Goal: Information Seeking & Learning: Learn about a topic

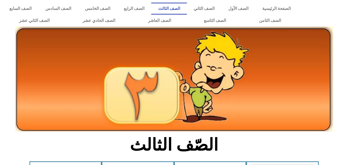
scroll to position [177, 0]
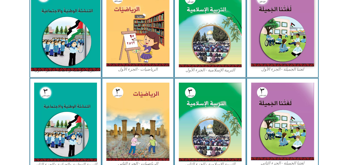
click at [52, 15] on img at bounding box center [65, 28] width 69 height 86
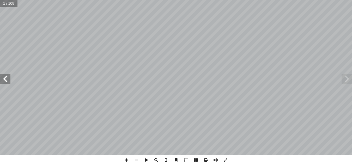
click at [3, 80] on span at bounding box center [5, 79] width 10 height 10
click at [2, 81] on span at bounding box center [5, 79] width 10 height 10
click at [1, 81] on span at bounding box center [5, 79] width 10 height 10
click at [1, 82] on span at bounding box center [5, 79] width 10 height 10
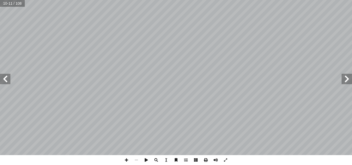
click at [0, 82] on span at bounding box center [5, 79] width 10 height 10
click at [5, 77] on span at bounding box center [5, 79] width 10 height 10
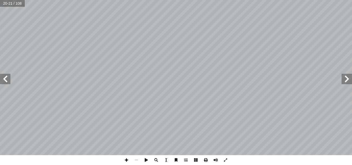
click at [126, 158] on span at bounding box center [126, 160] width 10 height 10
click at [7, 83] on span at bounding box center [5, 79] width 10 height 10
click at [348, 77] on span at bounding box center [346, 79] width 10 height 10
click at [136, 160] on span at bounding box center [136, 160] width 10 height 10
click at [126, 158] on span at bounding box center [126, 160] width 10 height 10
